Goal: Task Accomplishment & Management: Complete application form

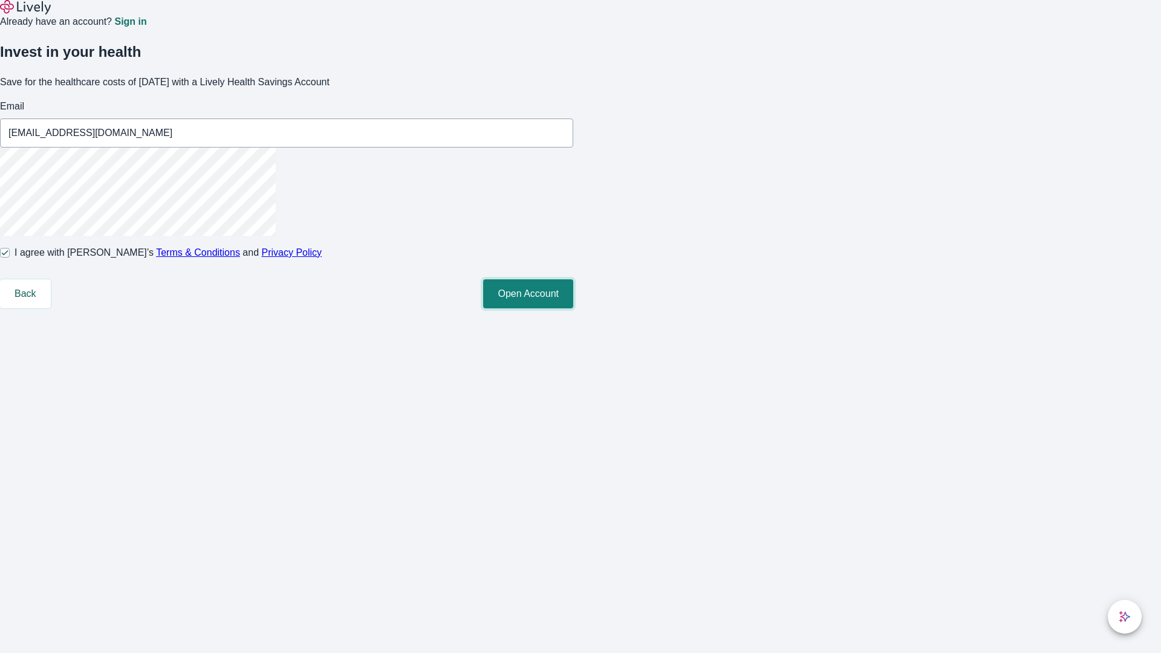
click at [573, 308] on button "Open Account" at bounding box center [528, 293] width 90 height 29
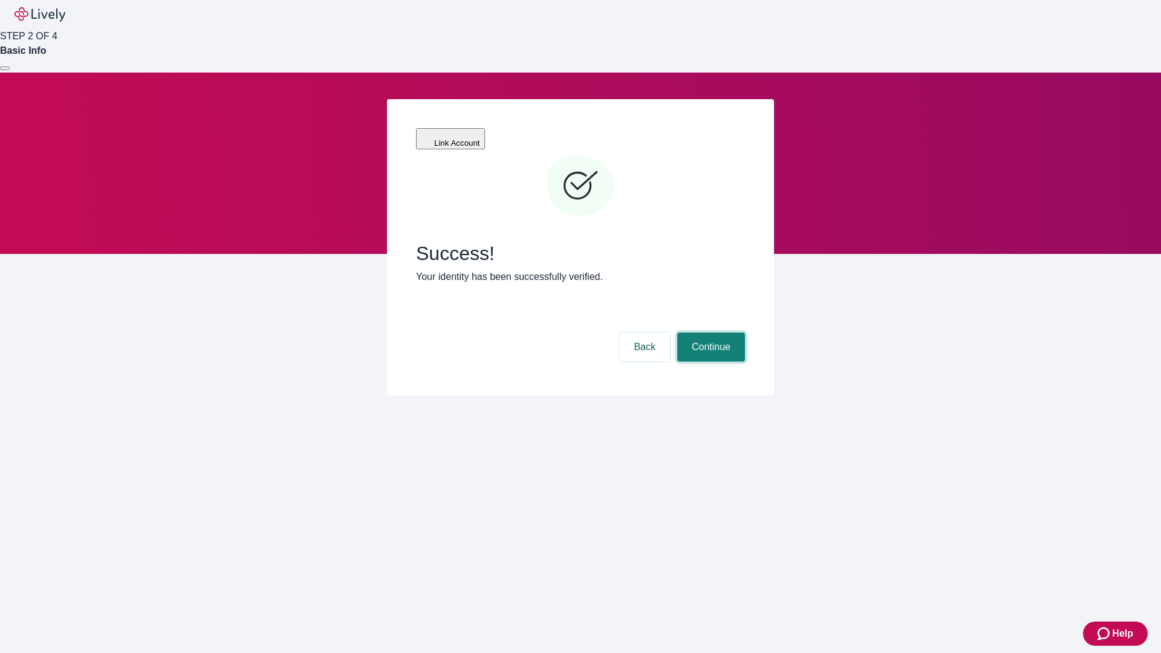
click at [709, 332] on button "Continue" at bounding box center [711, 346] width 68 height 29
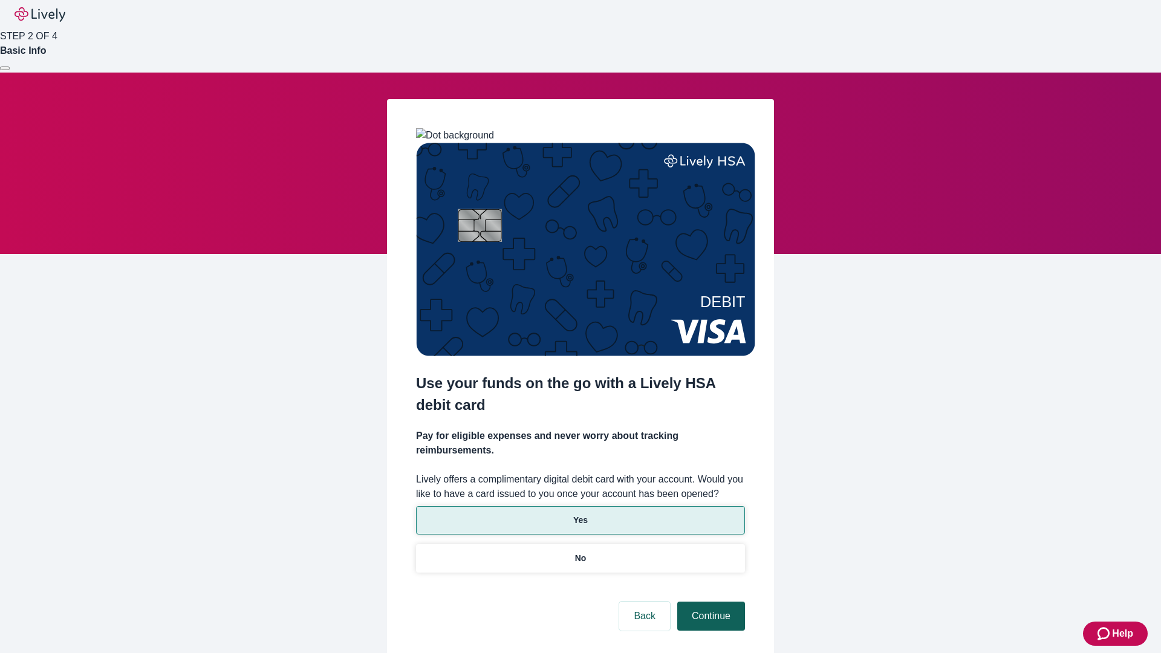
click at [580, 552] on p "No" at bounding box center [580, 558] width 11 height 13
click at [709, 602] on button "Continue" at bounding box center [711, 616] width 68 height 29
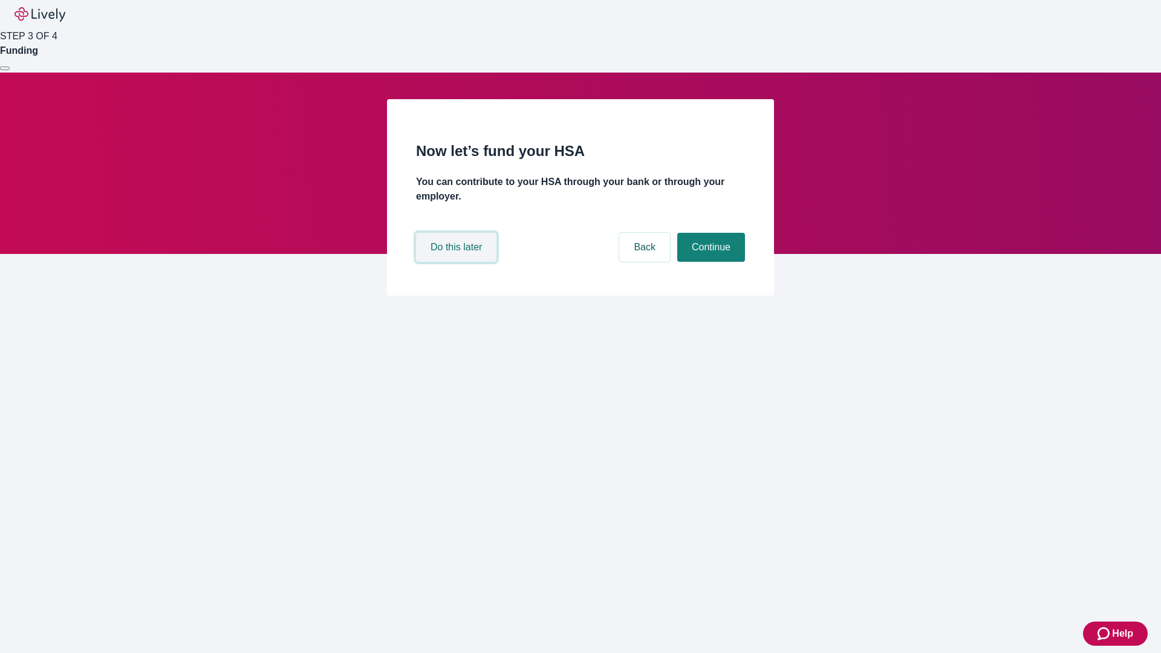
click at [458, 262] on button "Do this later" at bounding box center [456, 247] width 80 height 29
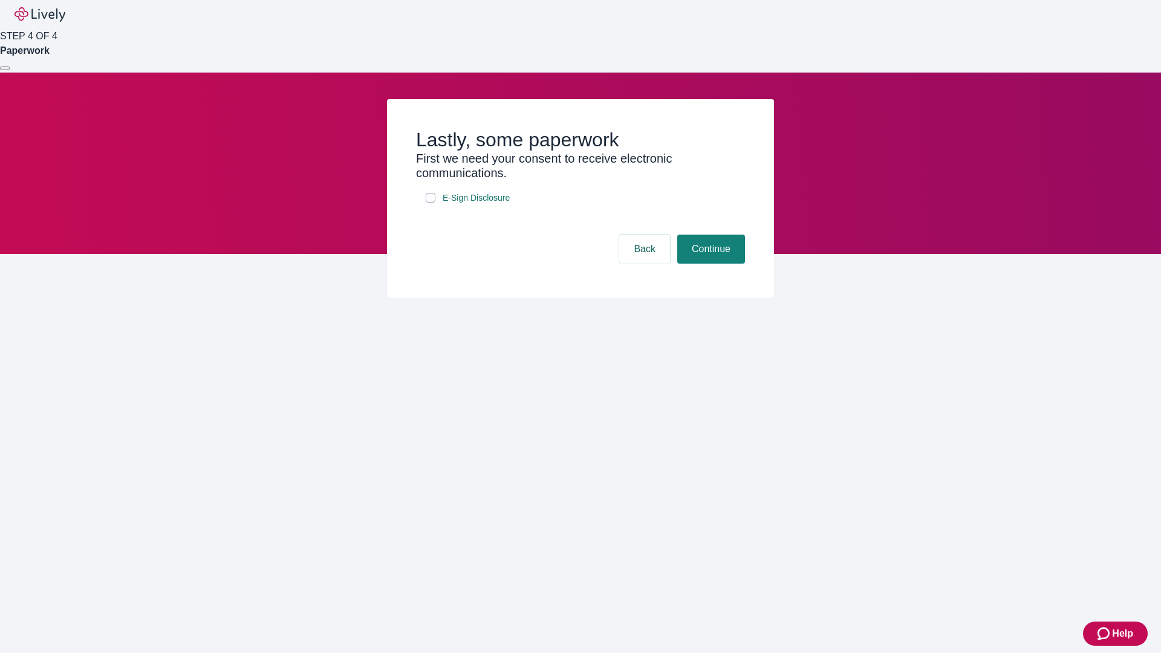
click at [430, 203] on input "E-Sign Disclosure" at bounding box center [431, 198] width 10 height 10
checkbox input "true"
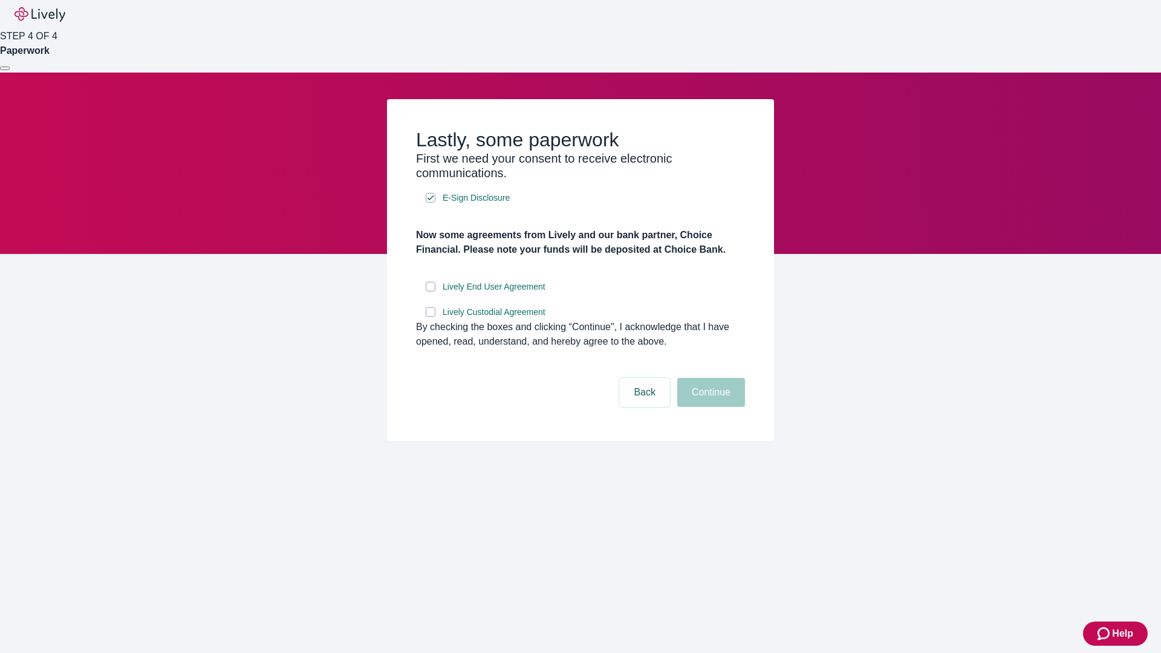
click at [430, 291] on input "Lively End User Agreement" at bounding box center [431, 287] width 10 height 10
checkbox input "true"
click at [430, 317] on input "Lively Custodial Agreement" at bounding box center [431, 312] width 10 height 10
checkbox input "true"
click at [709, 407] on button "Continue" at bounding box center [711, 392] width 68 height 29
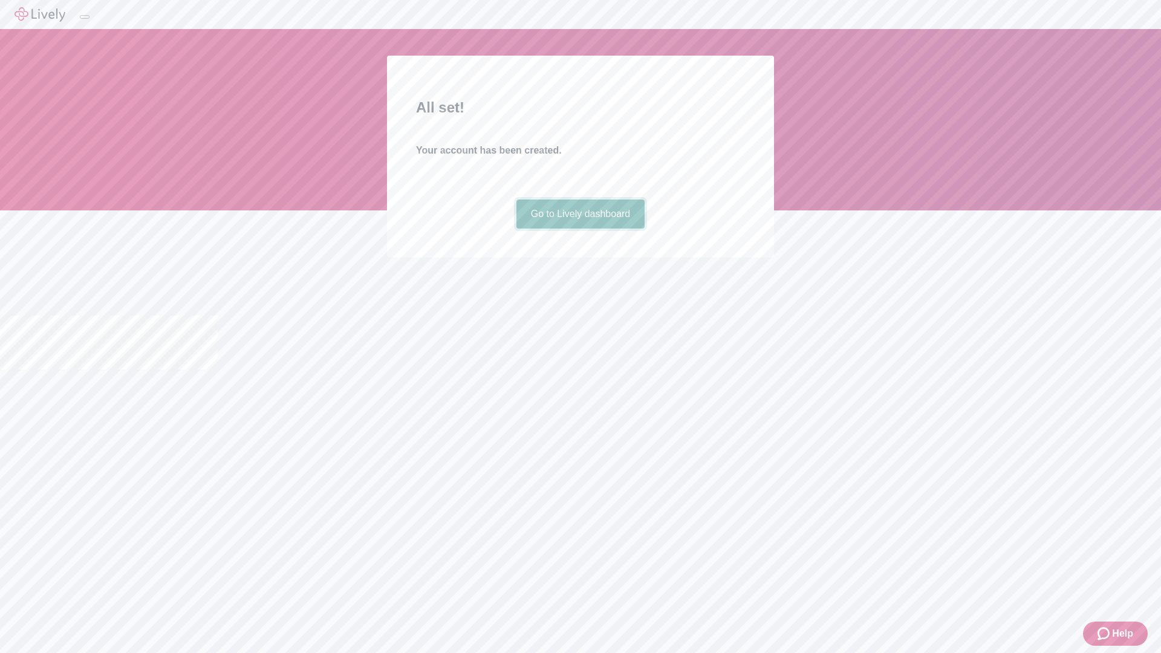
click at [580, 229] on link "Go to Lively dashboard" at bounding box center [580, 213] width 129 height 29
